Goal: Navigation & Orientation: Understand site structure

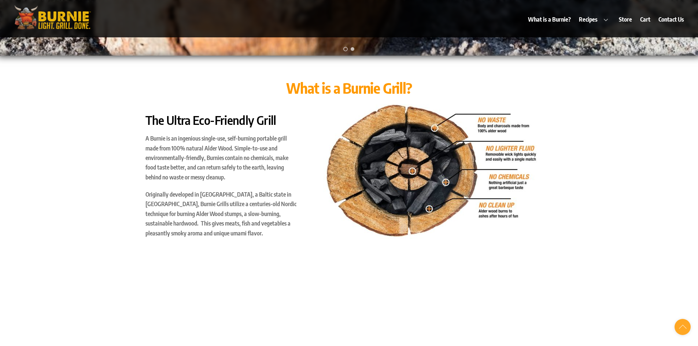
scroll to position [330, 0]
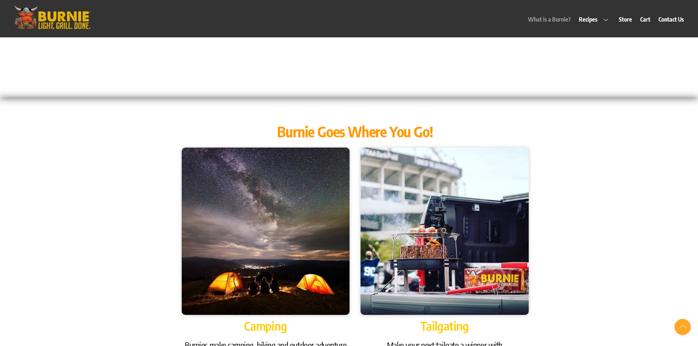
scroll to position [696, 0]
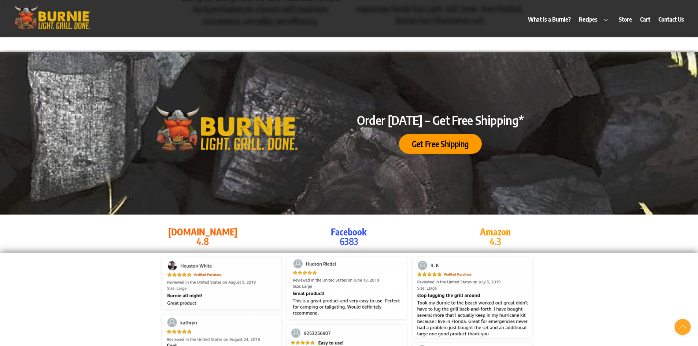
scroll to position [1283, 0]
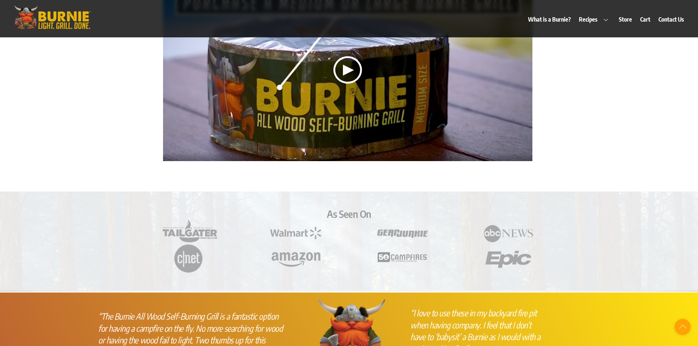
scroll to position [1869, 0]
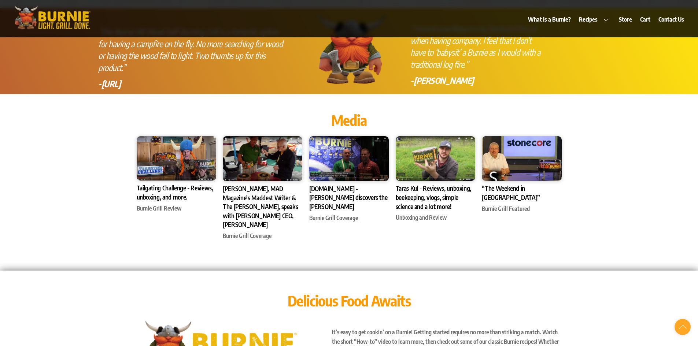
scroll to position [2125, 0]
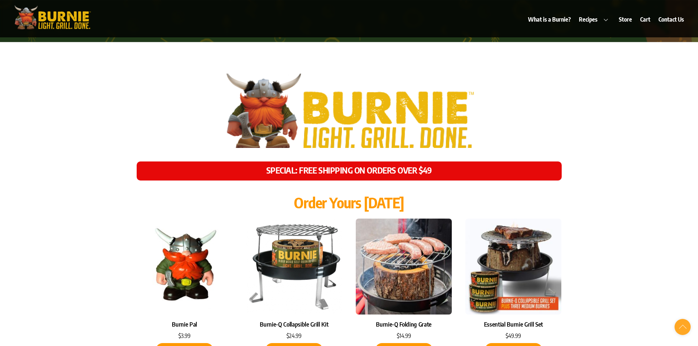
scroll to position [3005, 0]
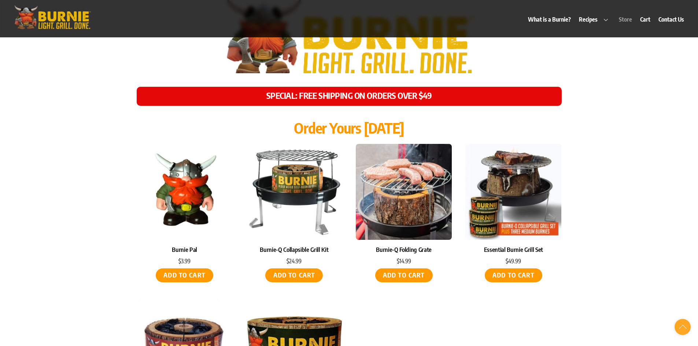
scroll to position [3078, 0]
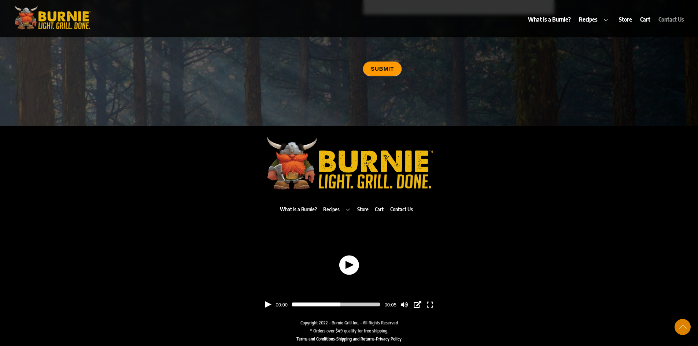
scroll to position [3696, 0]
